Goal: Book appointment/travel/reservation

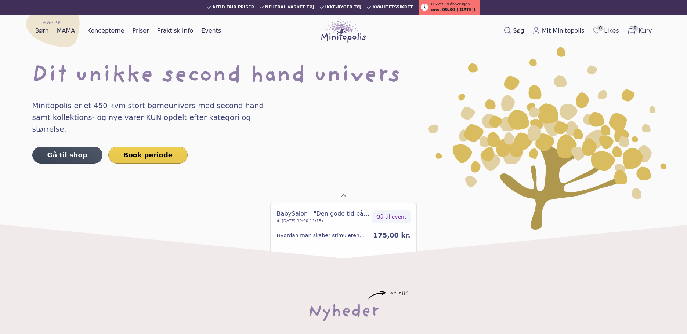
click at [136, 147] on link "Book periode" at bounding box center [147, 155] width 79 height 17
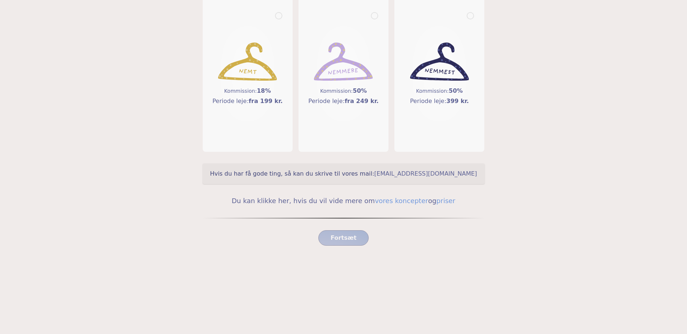
scroll to position [113, 0]
click at [249, 83] on div "Kommission: 18% Periode leje: fra 199 kr." at bounding box center [248, 75] width 74 height 66
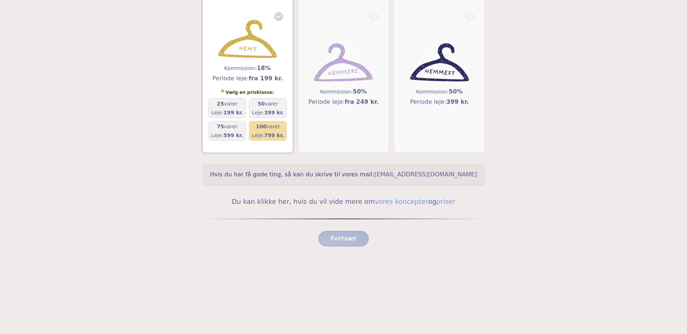
click at [275, 131] on div "100 varer Leje: 799 kr." at bounding box center [268, 131] width 32 height 16
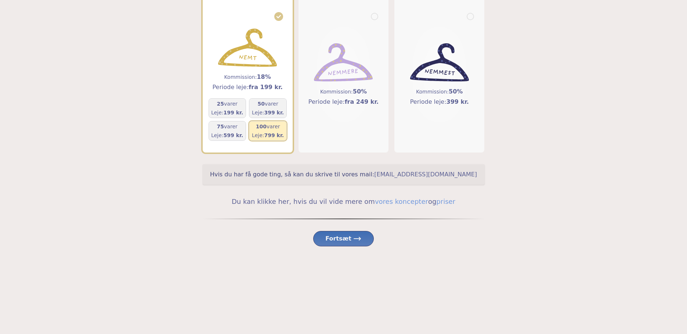
click at [343, 237] on span "Fortsæt" at bounding box center [343, 239] width 36 height 9
